Goal: Information Seeking & Learning: Learn about a topic

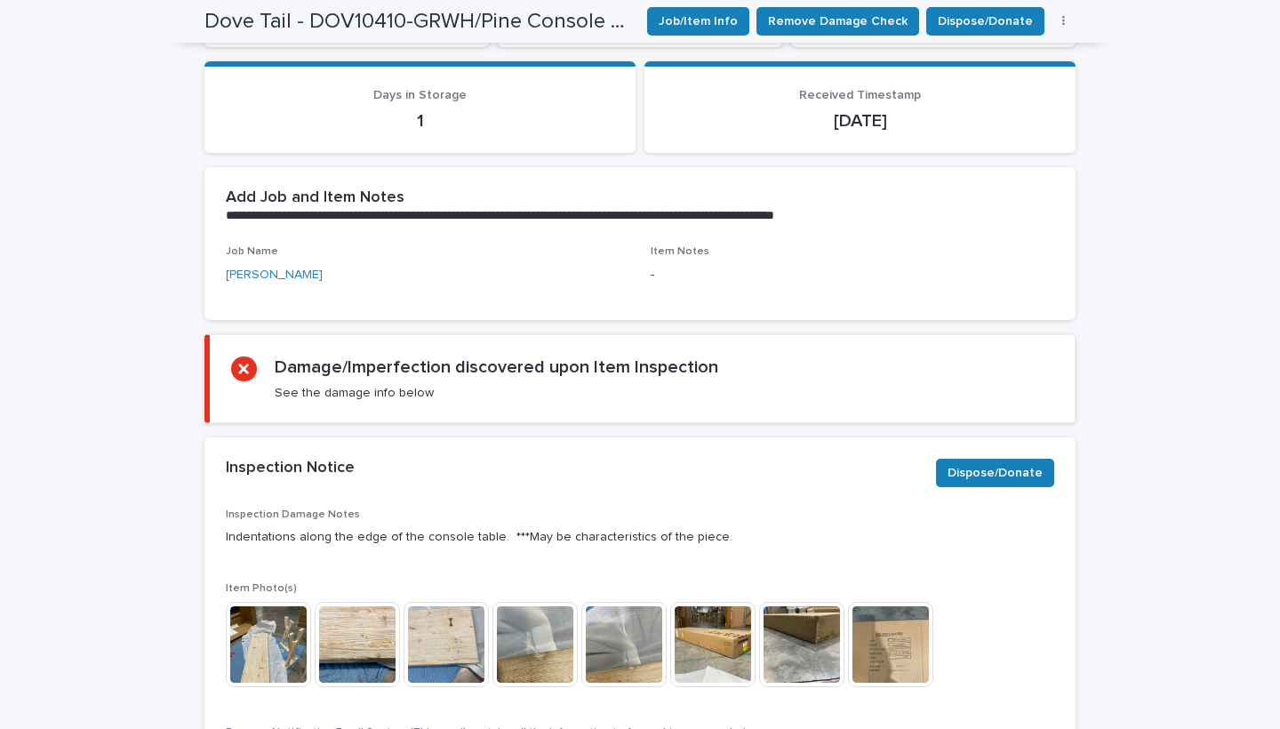
scroll to position [857, 0]
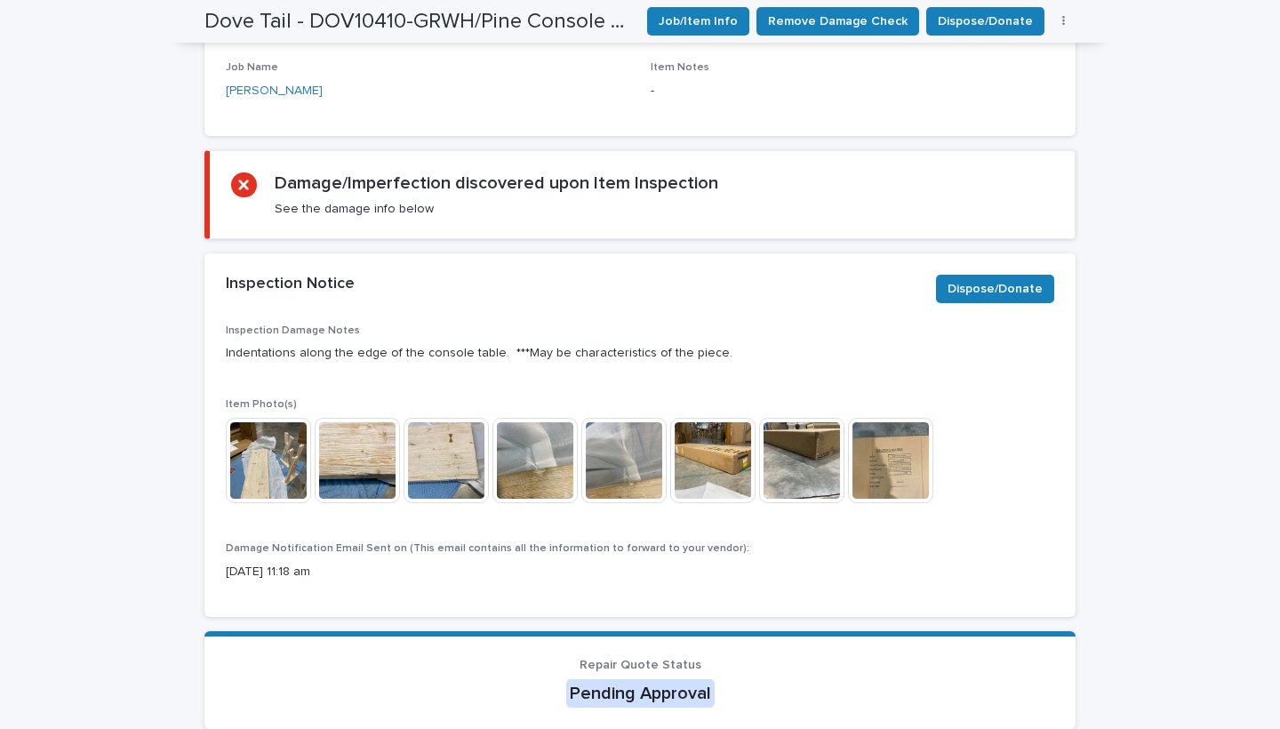
click at [261, 470] on img at bounding box center [268, 460] width 85 height 85
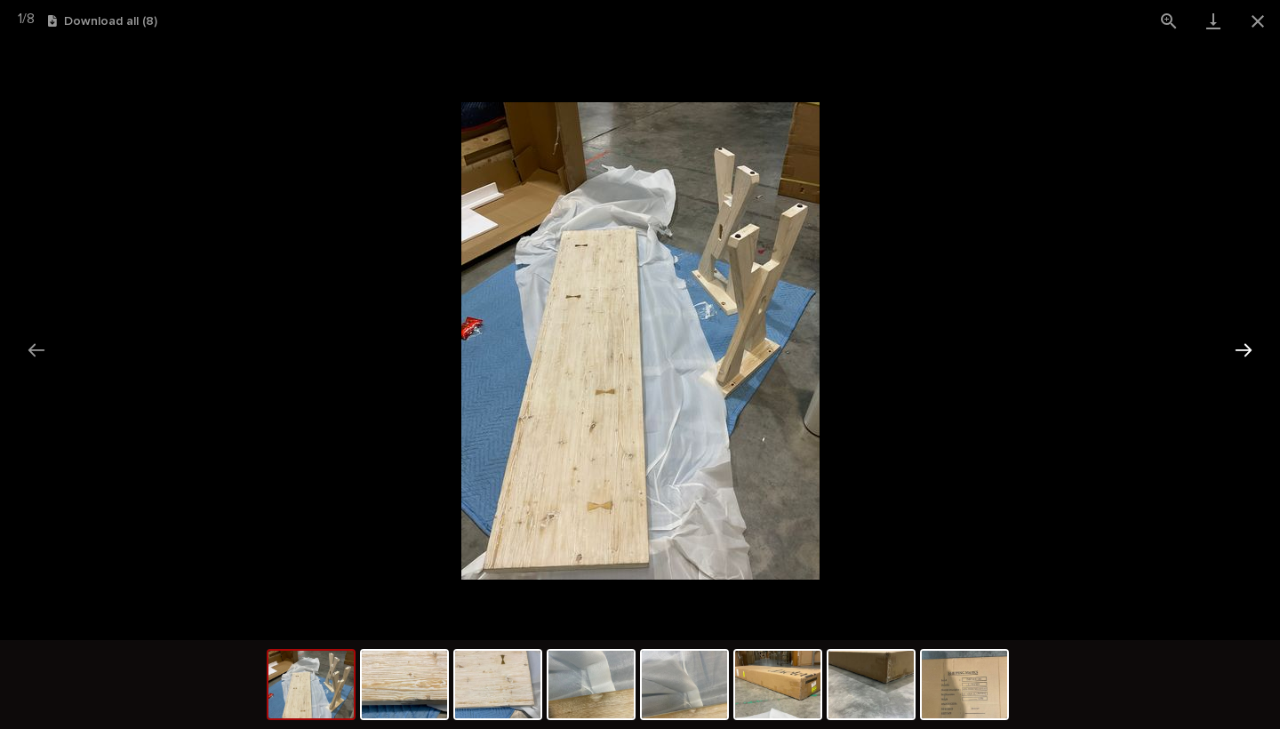
click at [1242, 346] on button "Next slide" at bounding box center [1243, 350] width 37 height 35
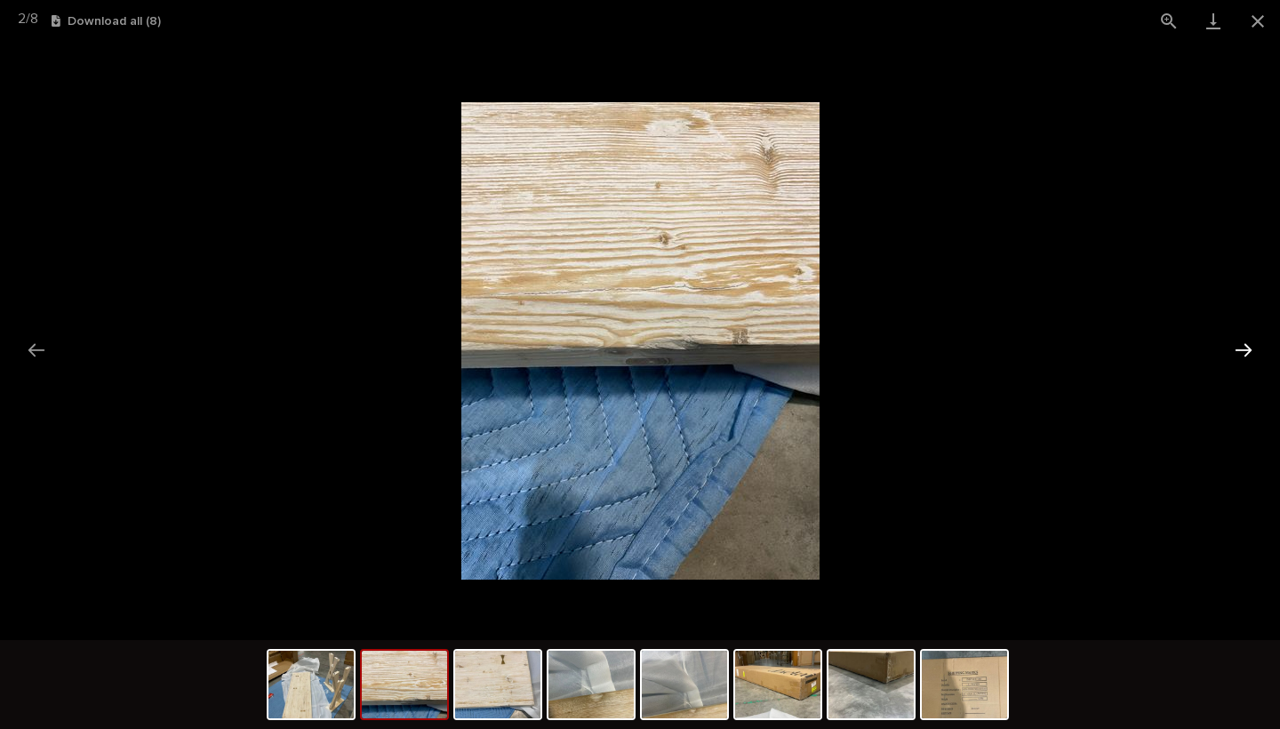
click at [1242, 354] on button "Next slide" at bounding box center [1243, 350] width 37 height 35
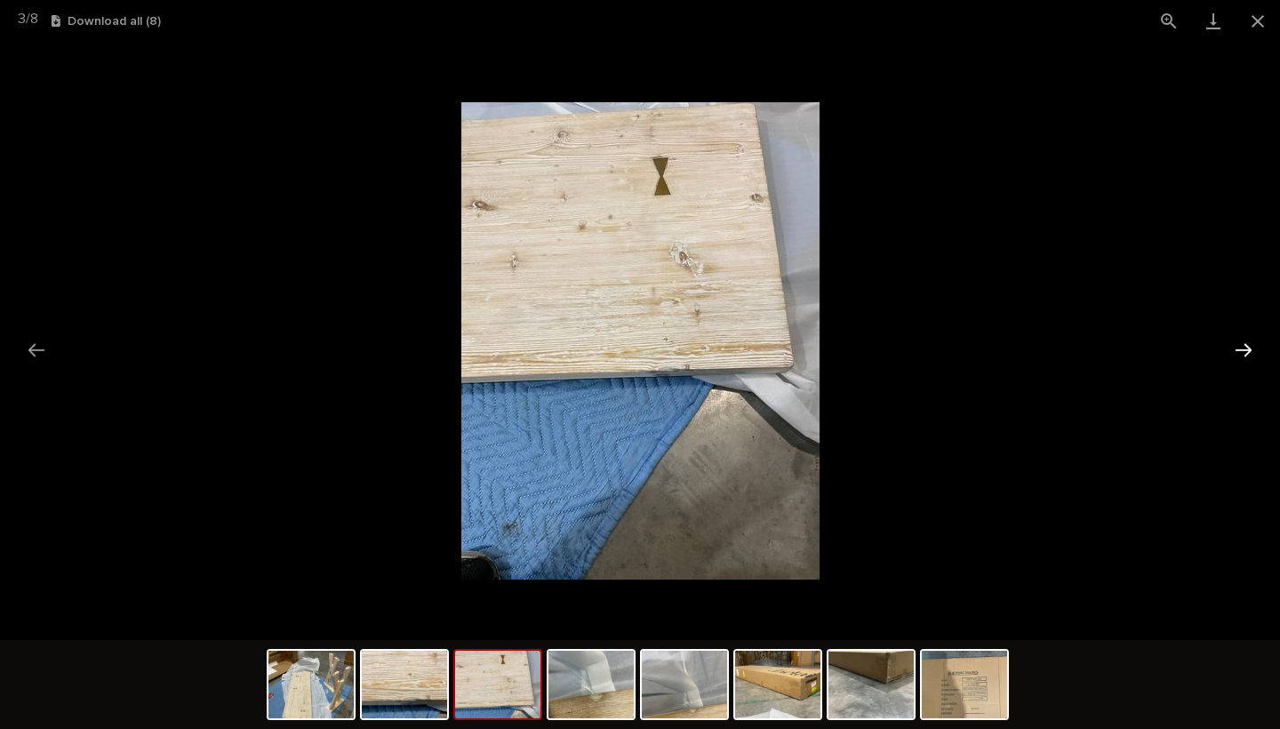
click at [1242, 354] on button "Next slide" at bounding box center [1243, 350] width 37 height 35
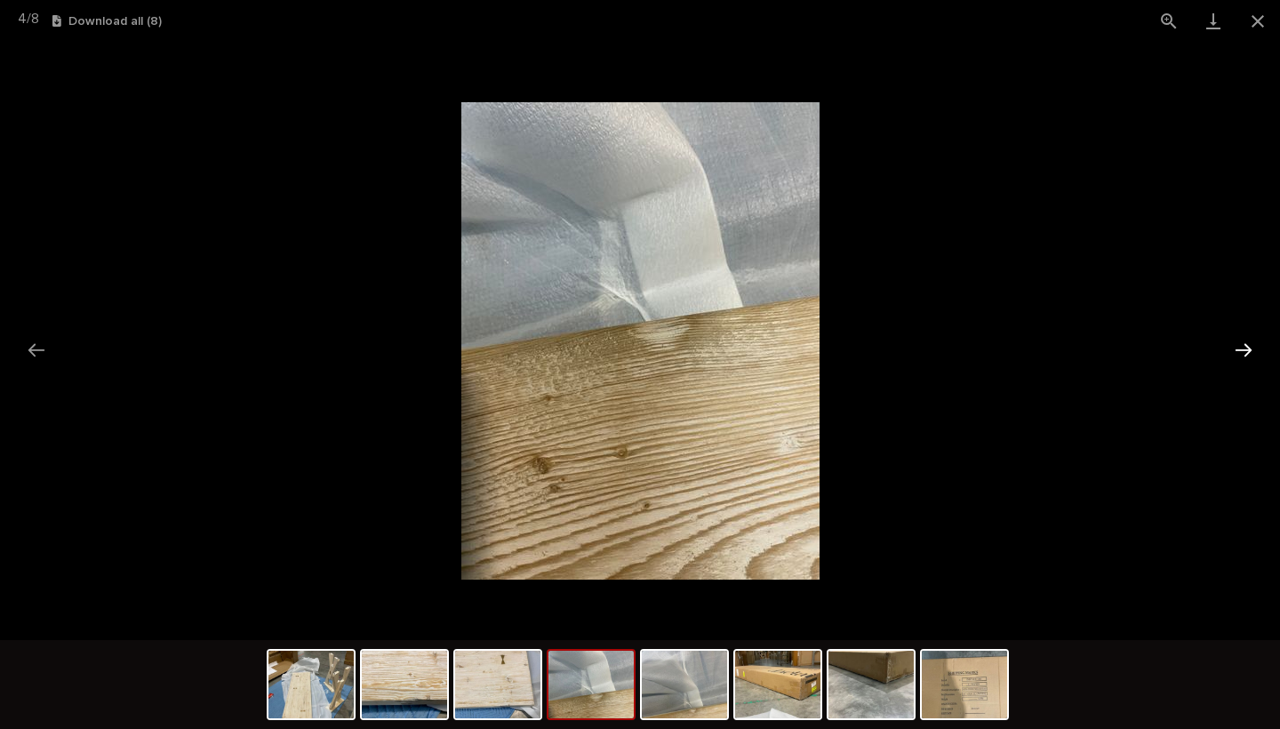
click at [1242, 354] on button "Next slide" at bounding box center [1243, 350] width 37 height 35
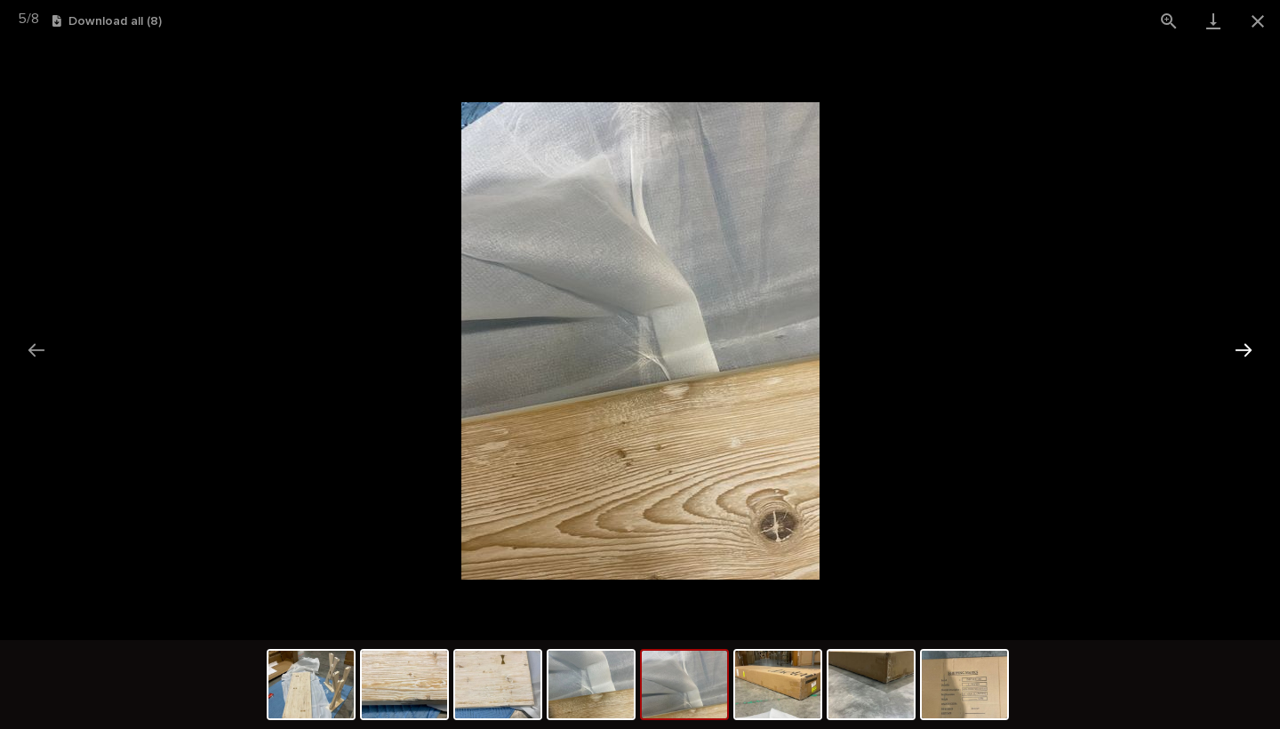
click at [1242, 354] on button "Next slide" at bounding box center [1243, 350] width 37 height 35
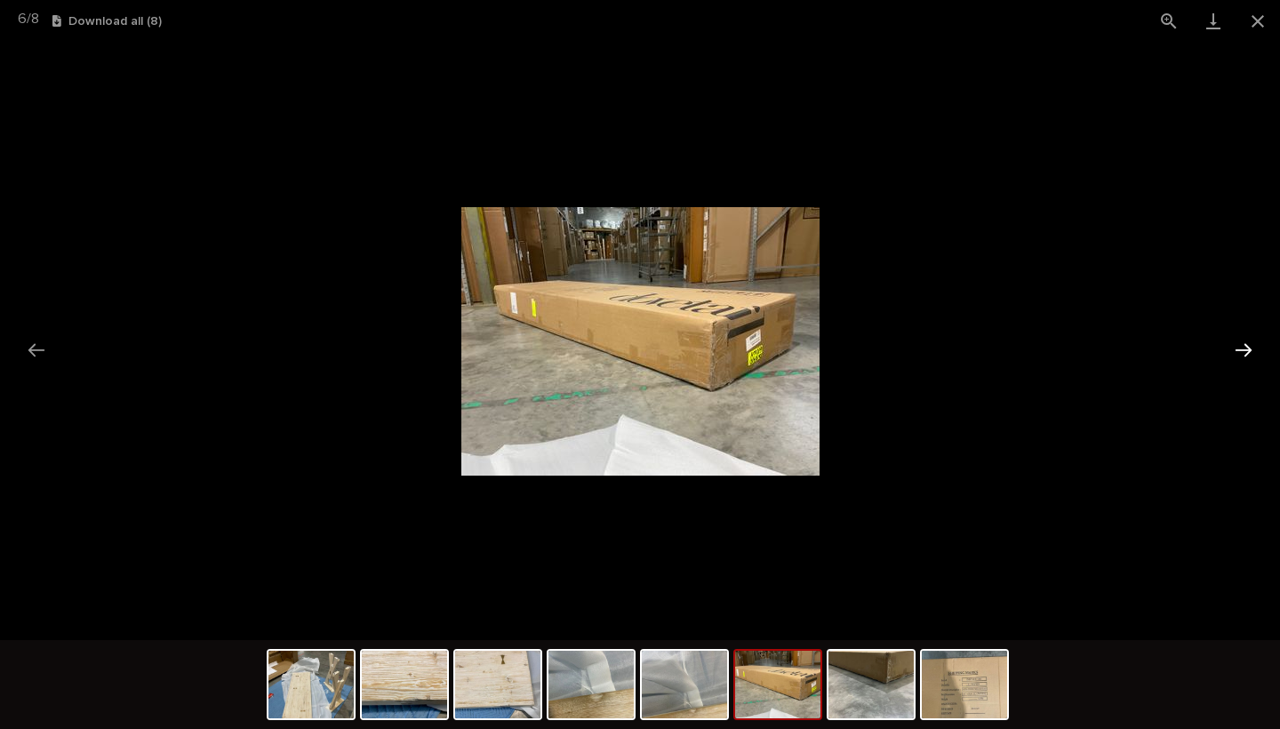
click at [1242, 354] on button "Next slide" at bounding box center [1243, 350] width 37 height 35
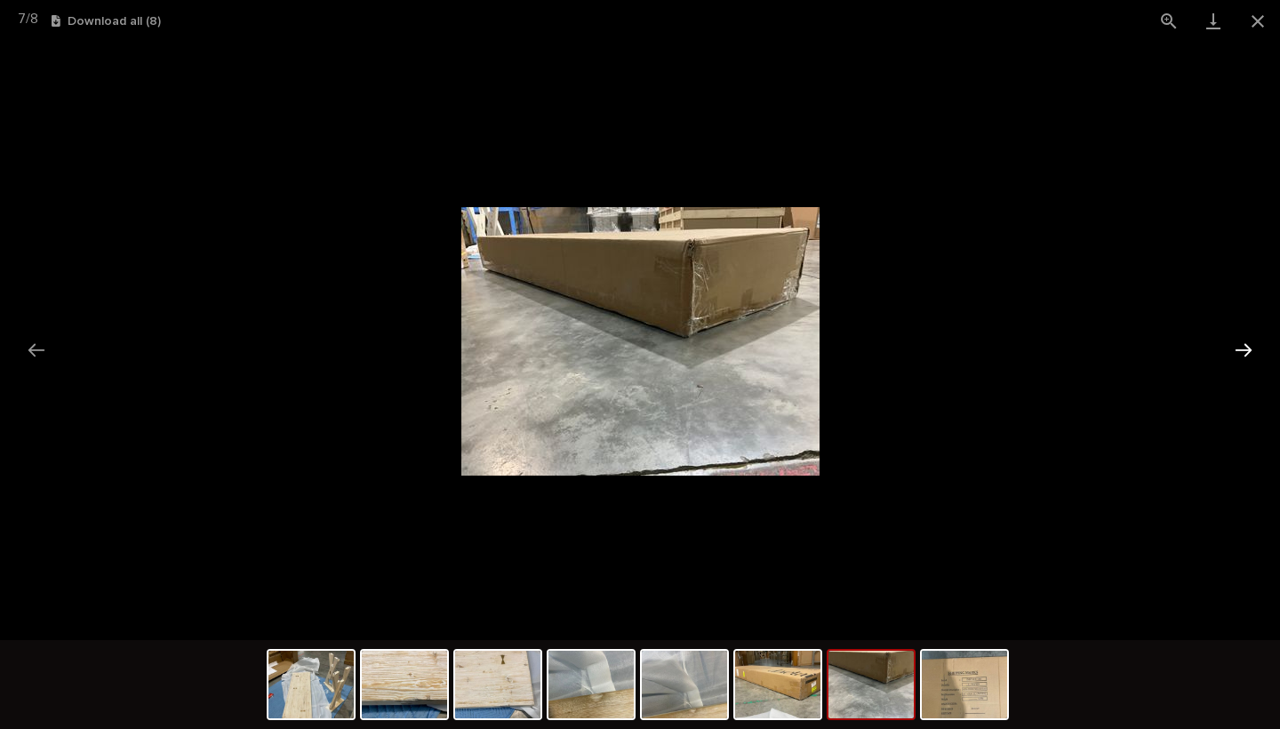
click at [1242, 354] on button "Next slide" at bounding box center [1243, 350] width 37 height 35
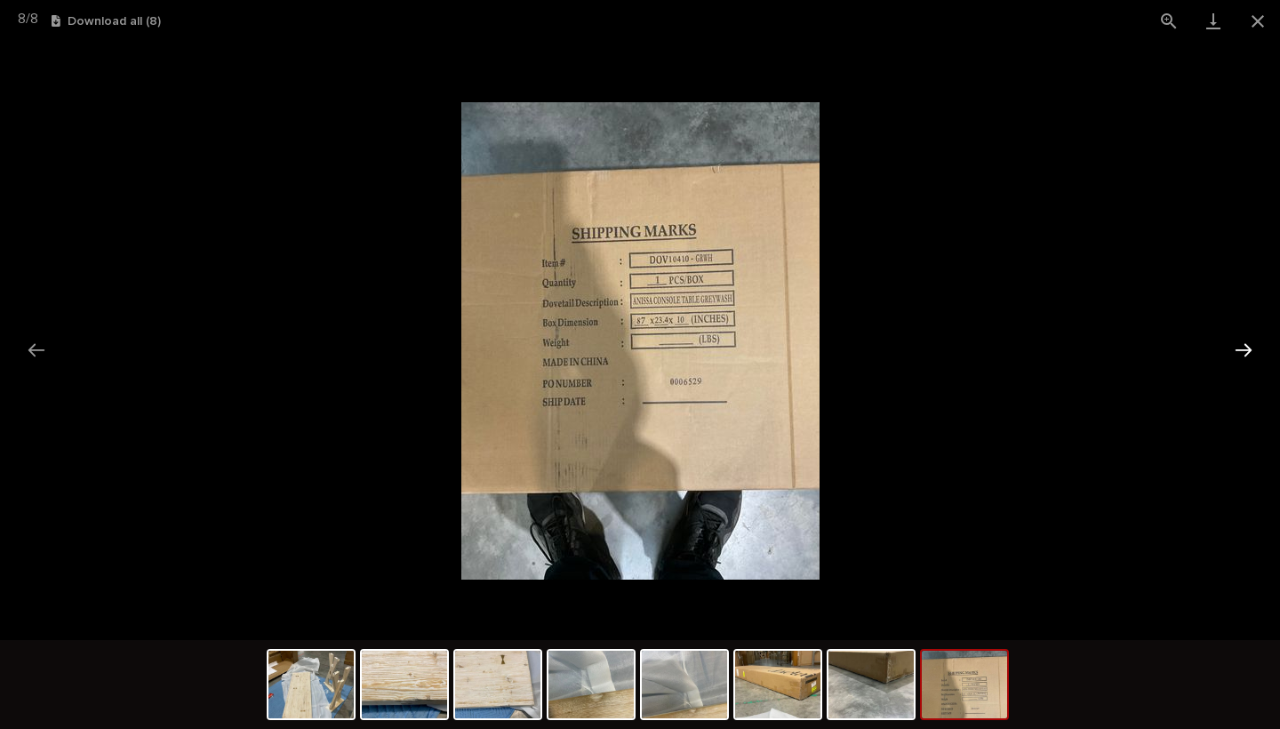
click at [1242, 354] on button "Next slide" at bounding box center [1243, 350] width 37 height 35
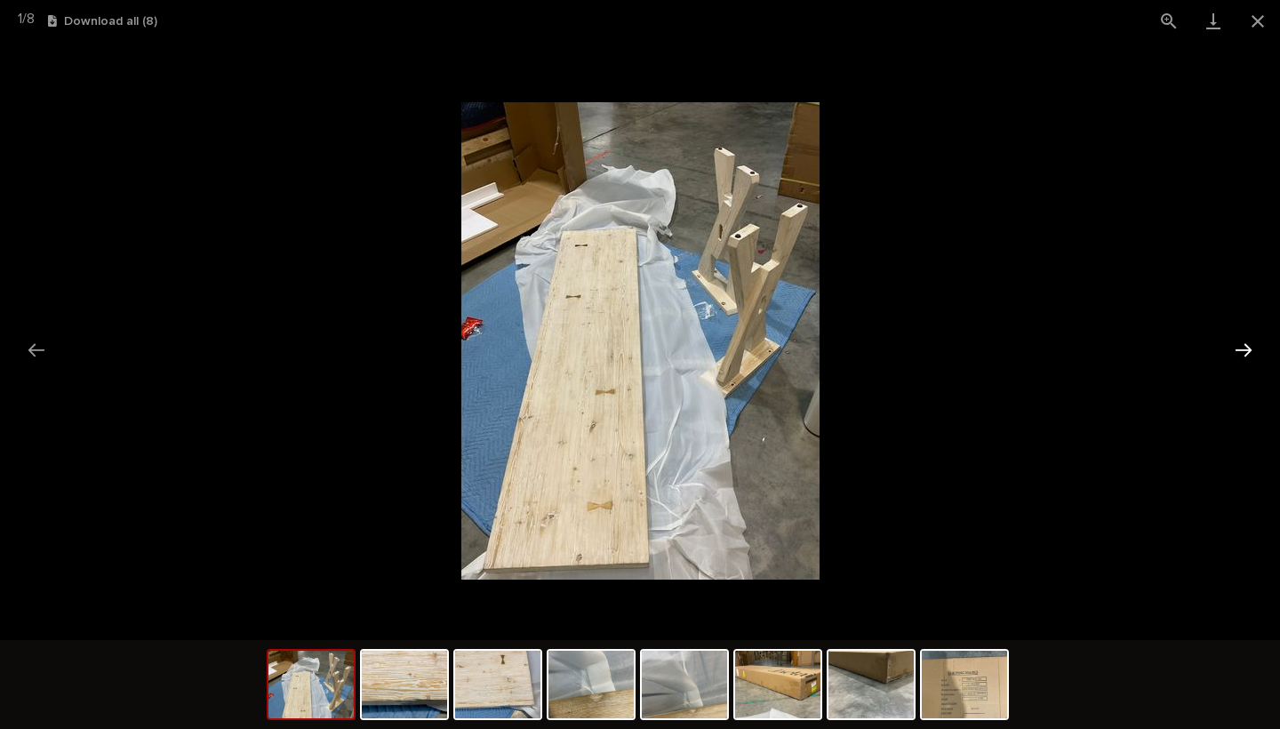
click at [1241, 353] on button "Next slide" at bounding box center [1243, 350] width 37 height 35
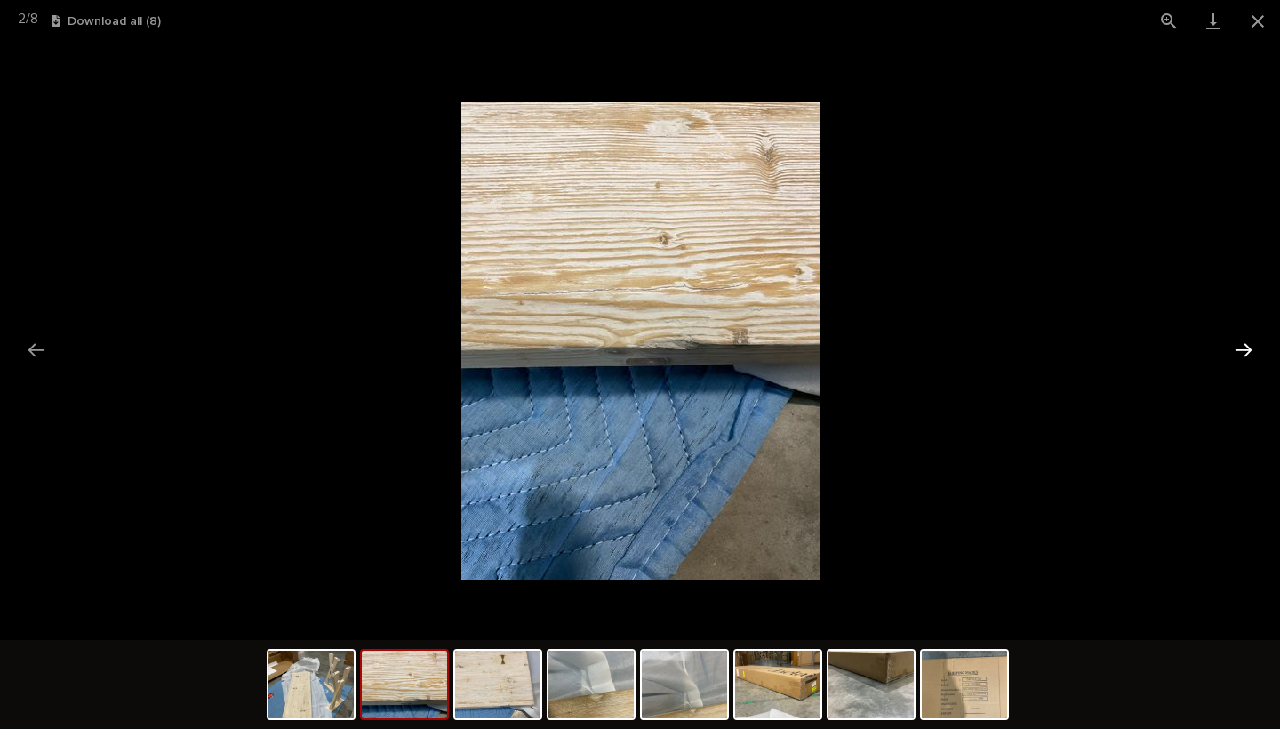
click at [1241, 353] on button "Next slide" at bounding box center [1243, 350] width 37 height 35
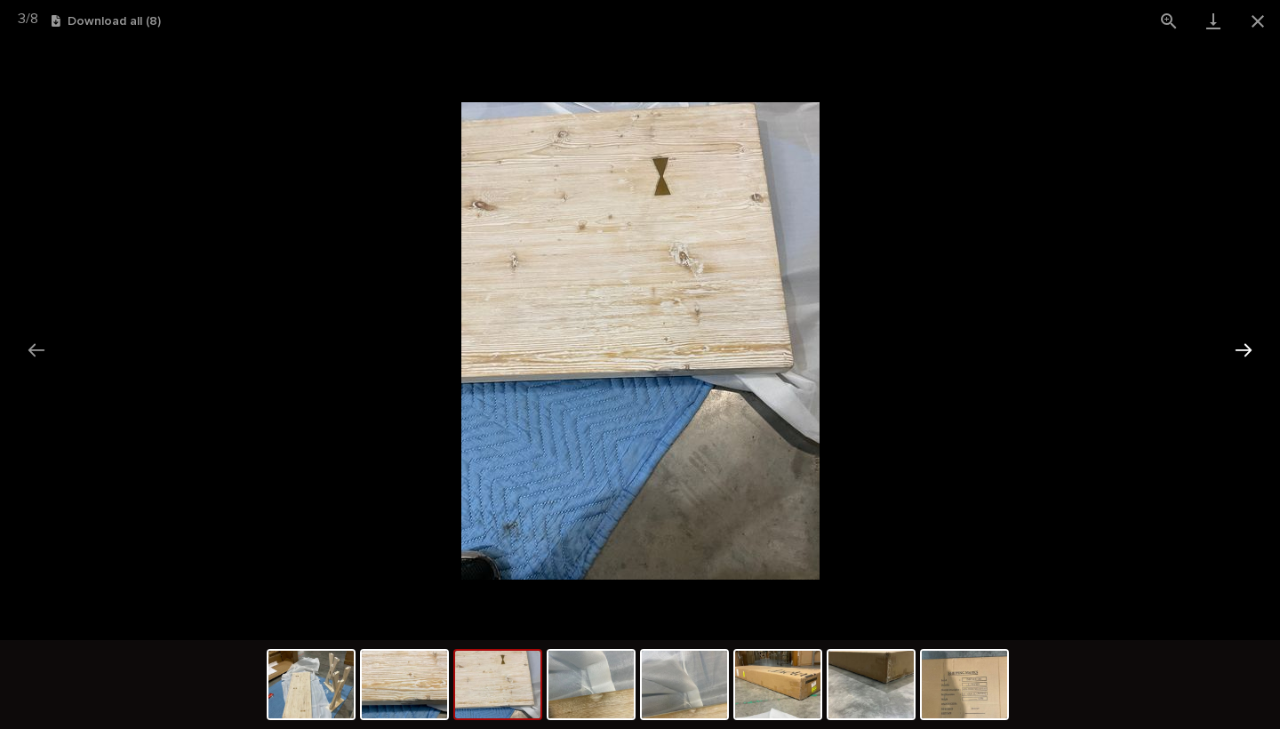
click at [1241, 353] on button "Next slide" at bounding box center [1243, 350] width 37 height 35
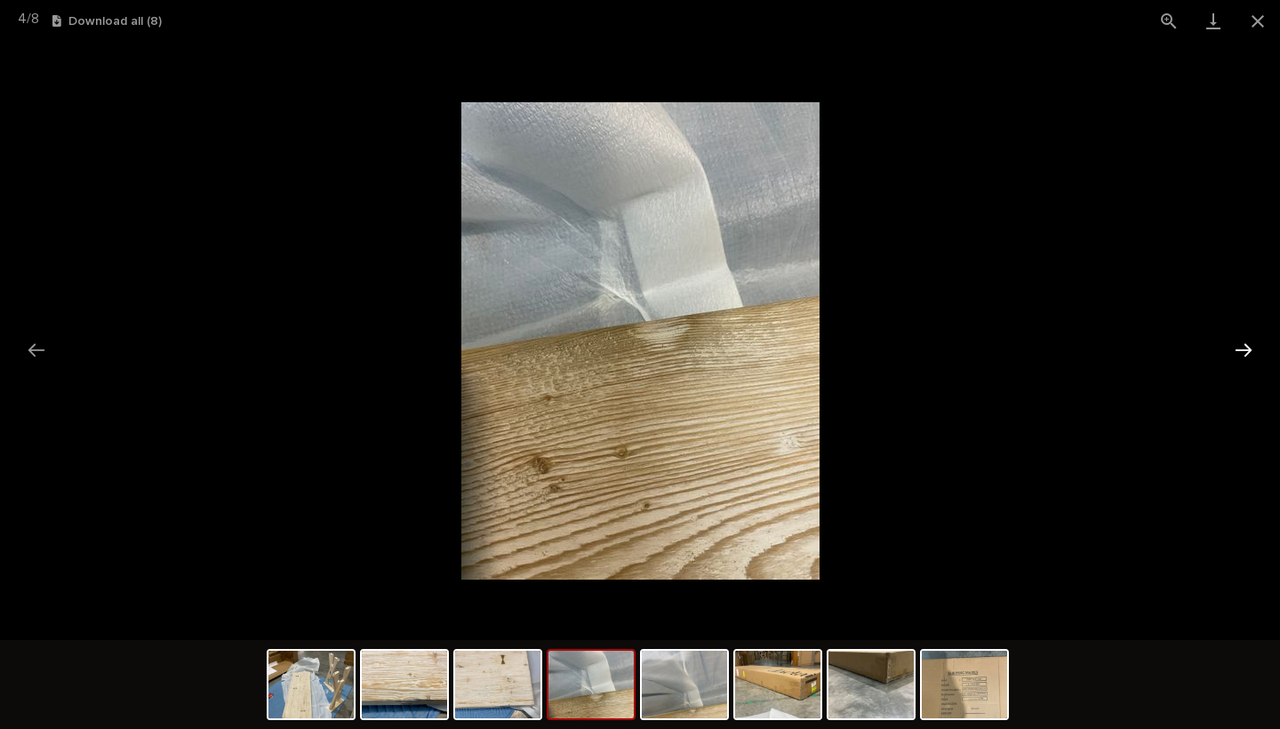
click at [1241, 353] on button "Next slide" at bounding box center [1243, 350] width 37 height 35
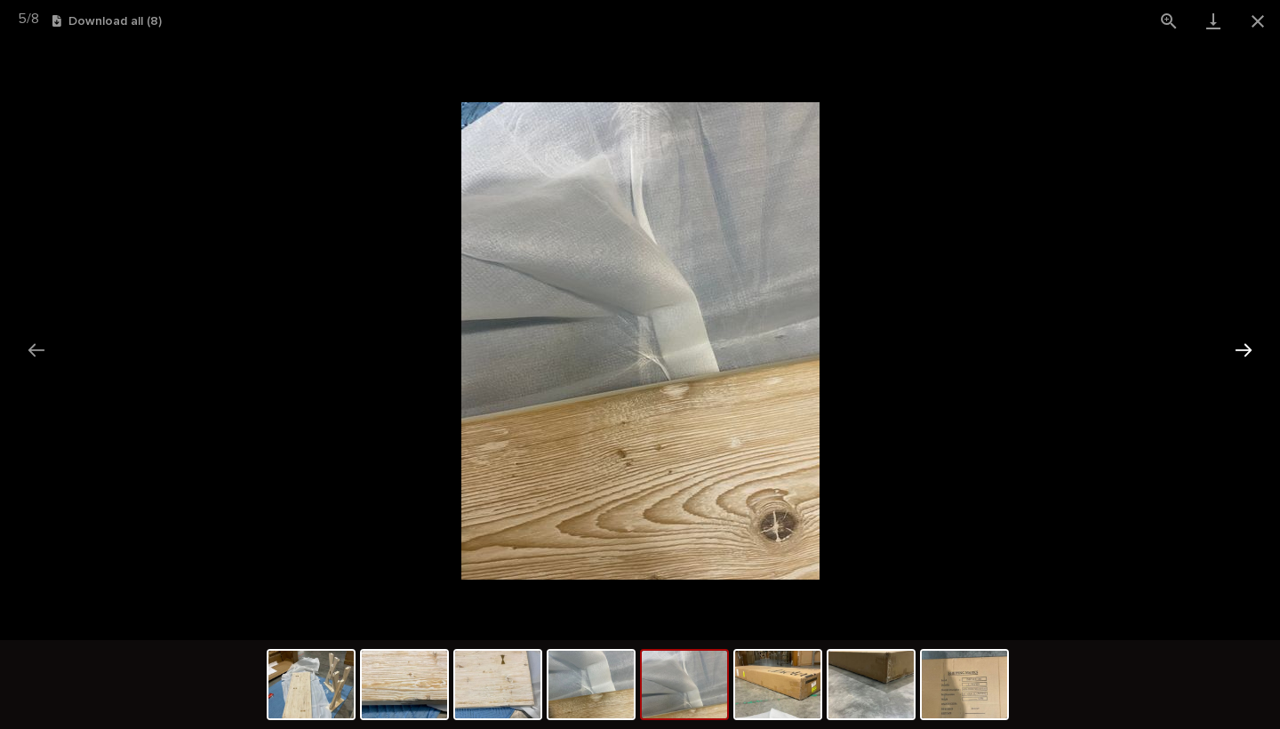
click at [1241, 353] on button "Next slide" at bounding box center [1243, 350] width 37 height 35
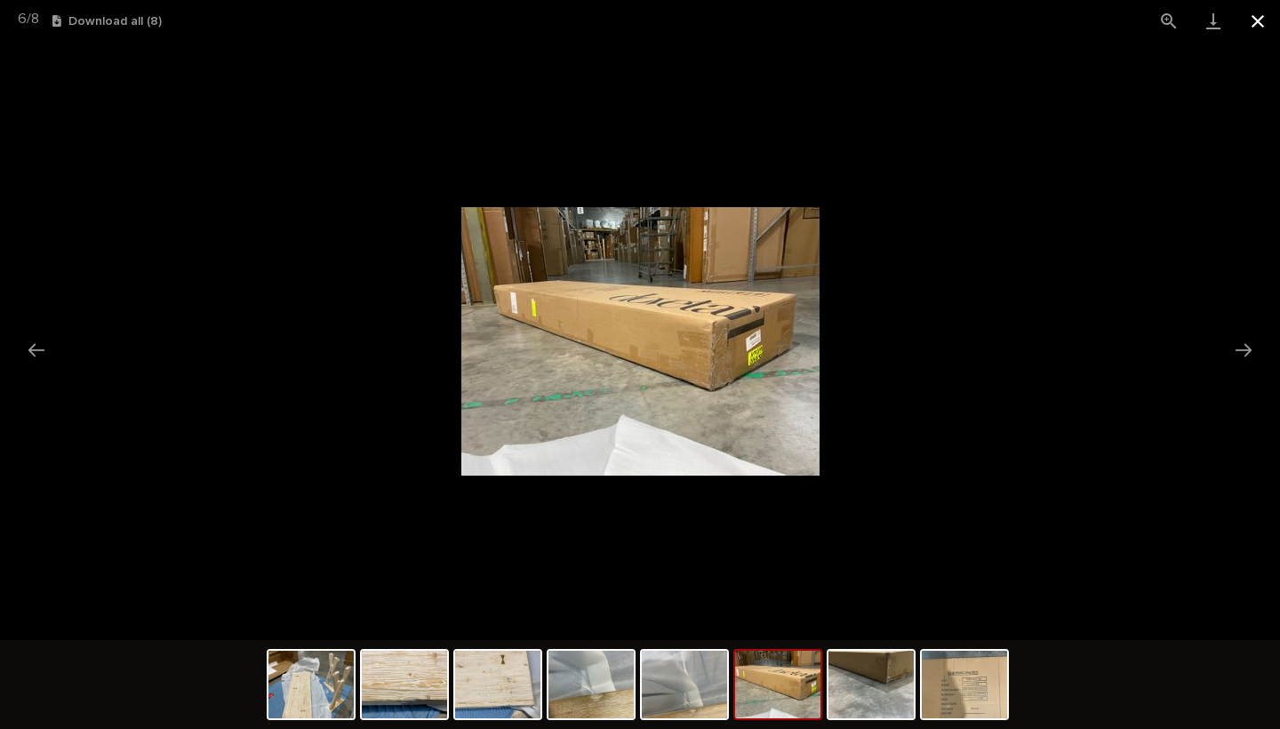
click at [1260, 20] on button "Close gallery" at bounding box center [1258, 21] width 44 height 42
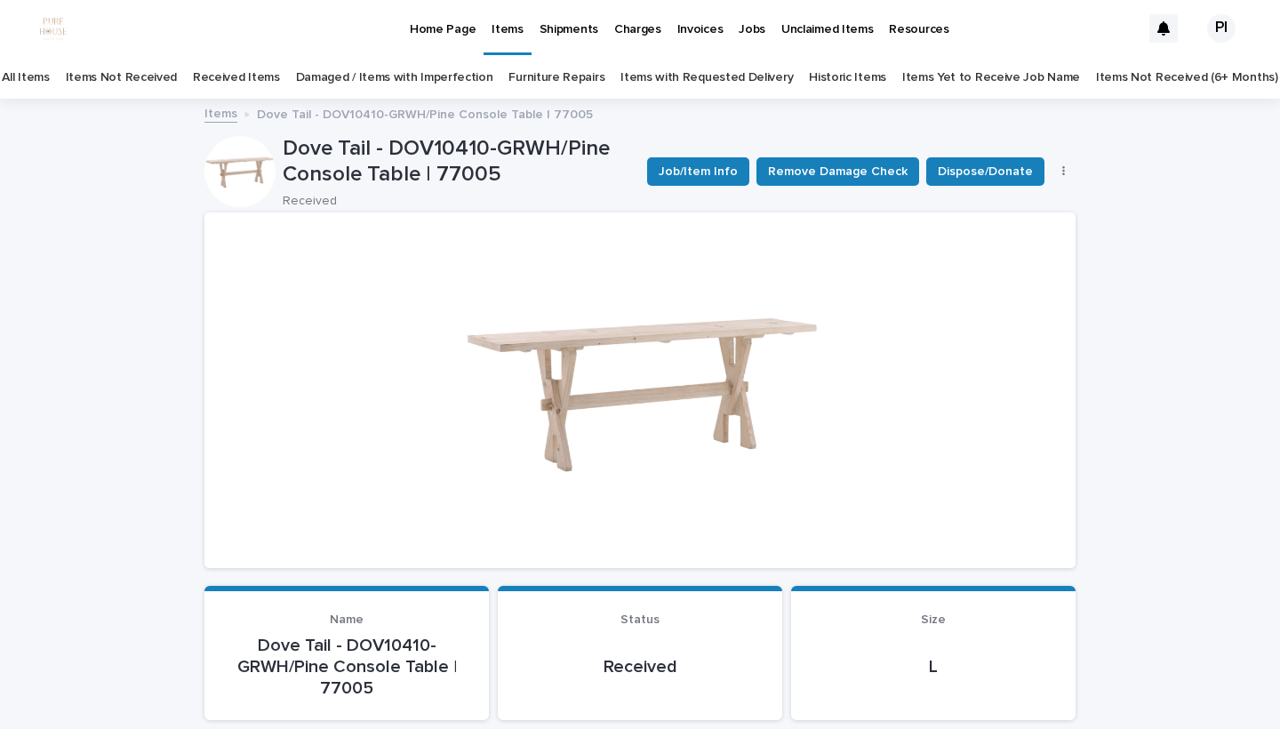
scroll to position [0, 0]
